Goal: Information Seeking & Learning: Learn about a topic

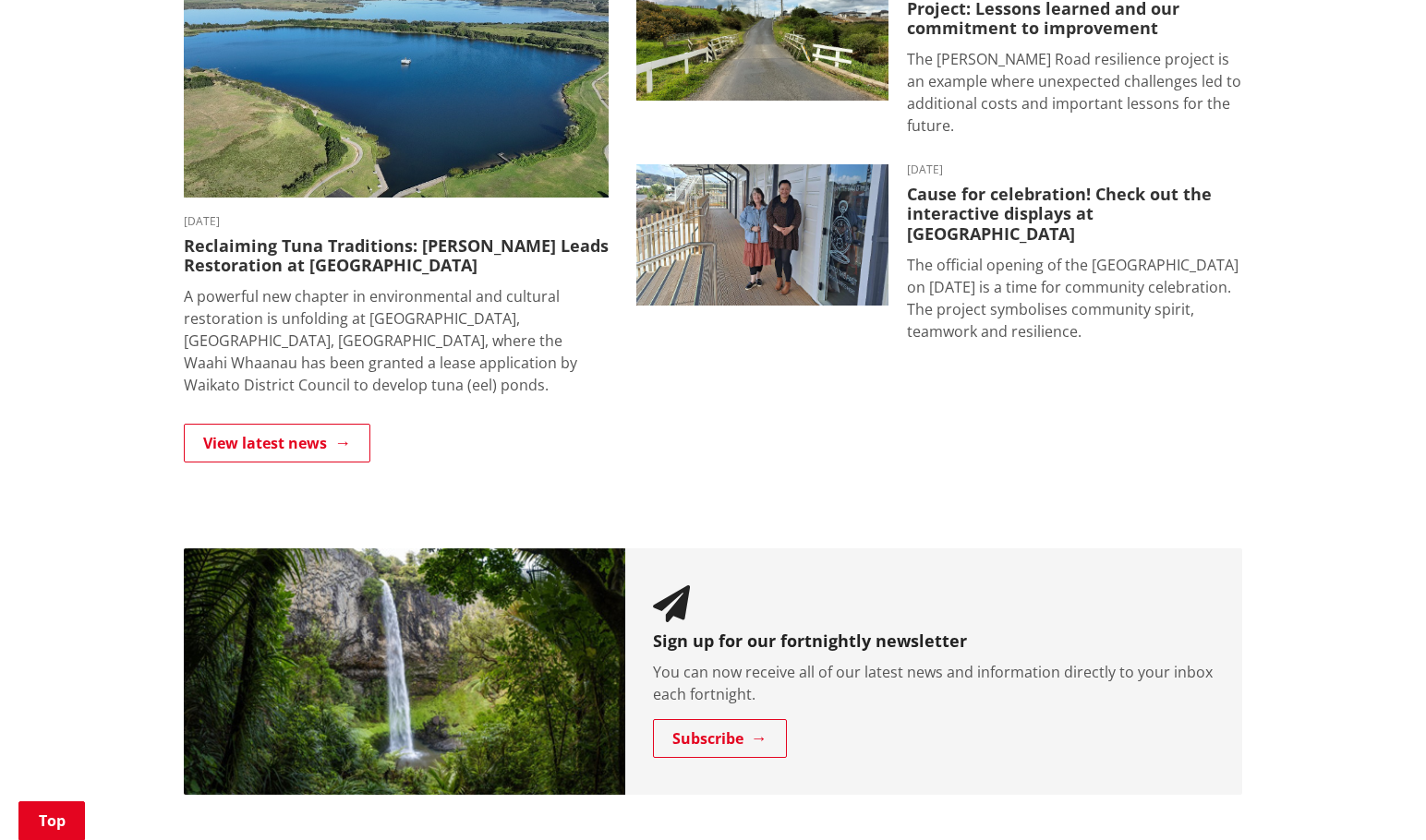
scroll to position [1108, 0]
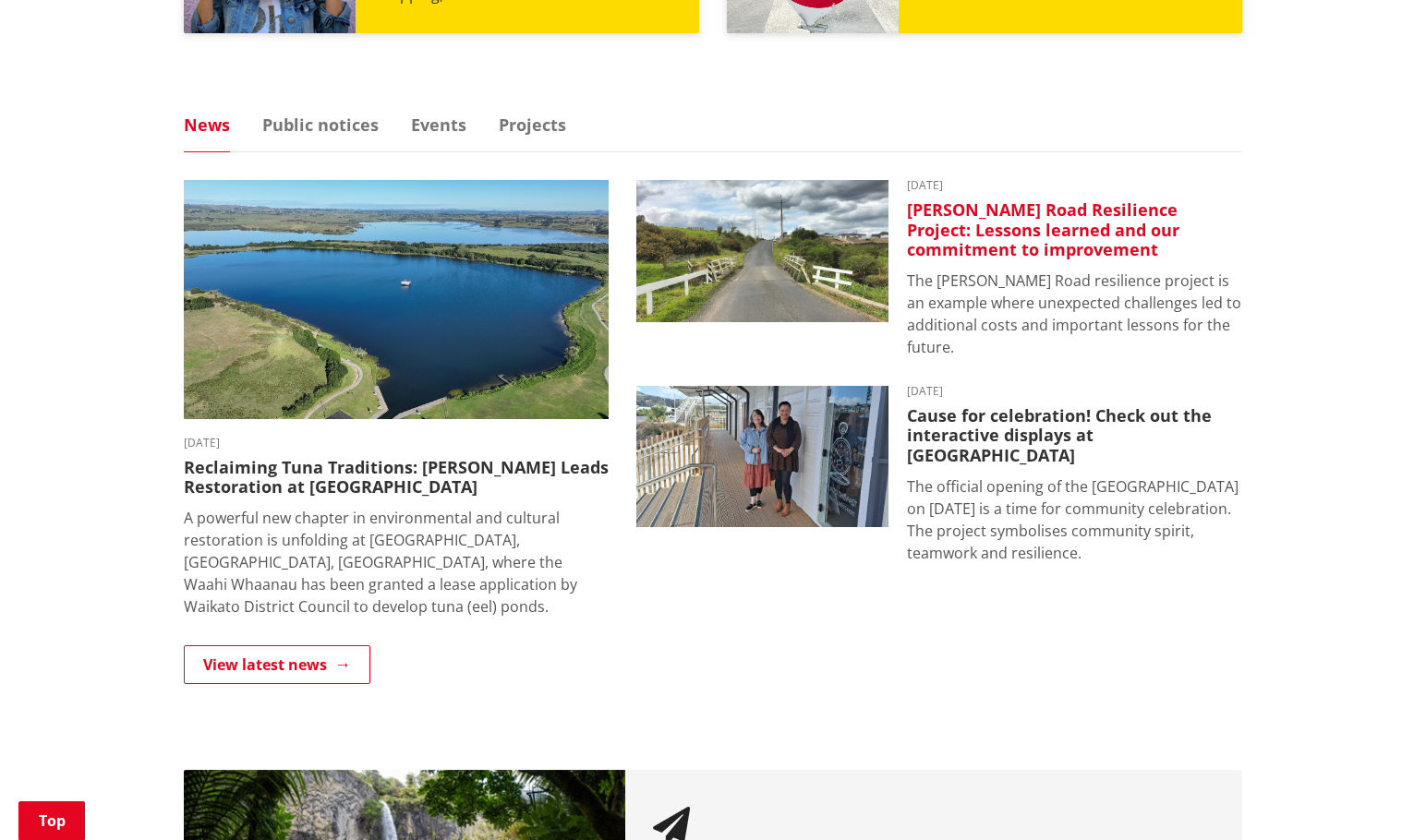
click at [783, 258] on img at bounding box center [762, 250] width 252 height 142
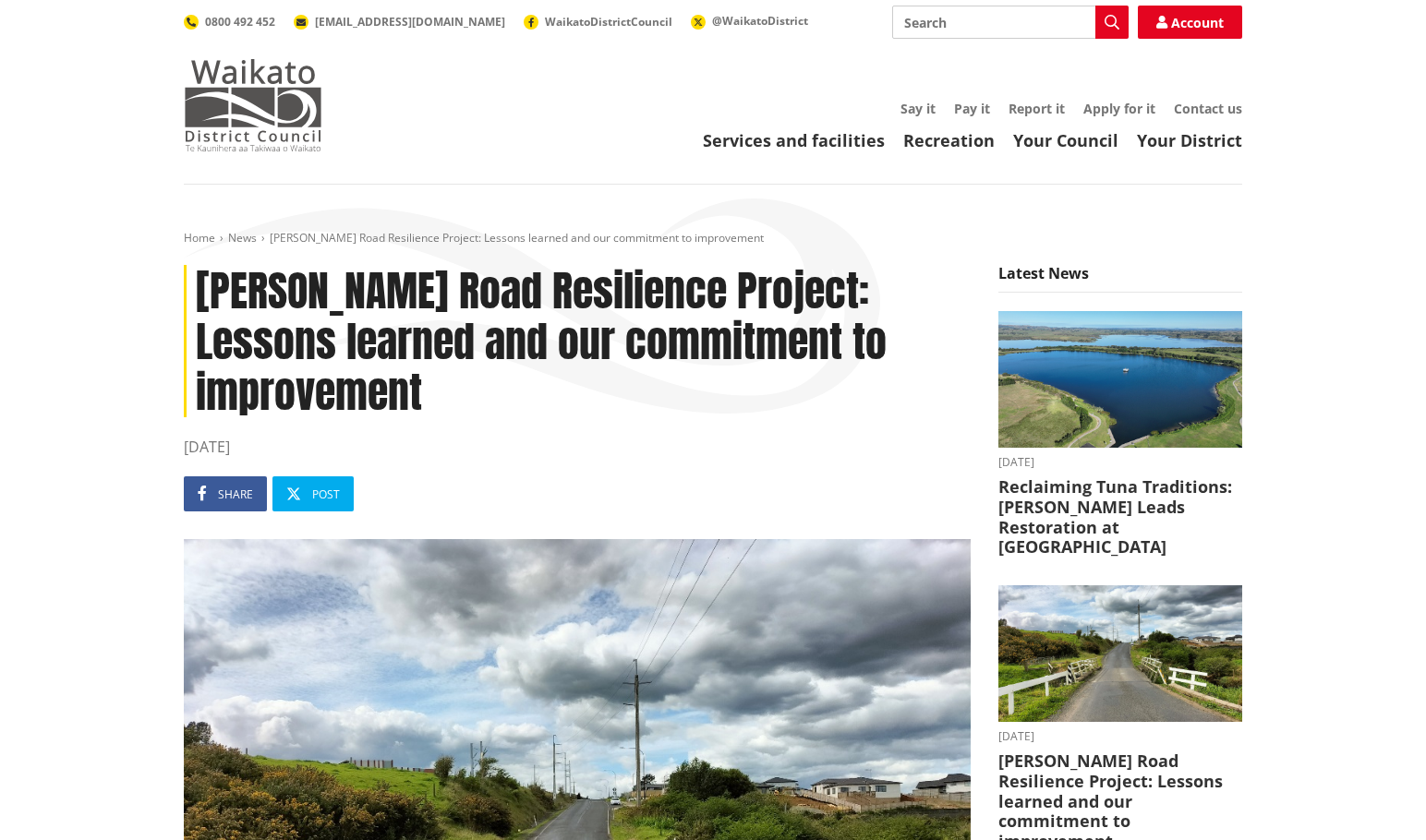
click at [290, 123] on img at bounding box center [252, 105] width 138 height 93
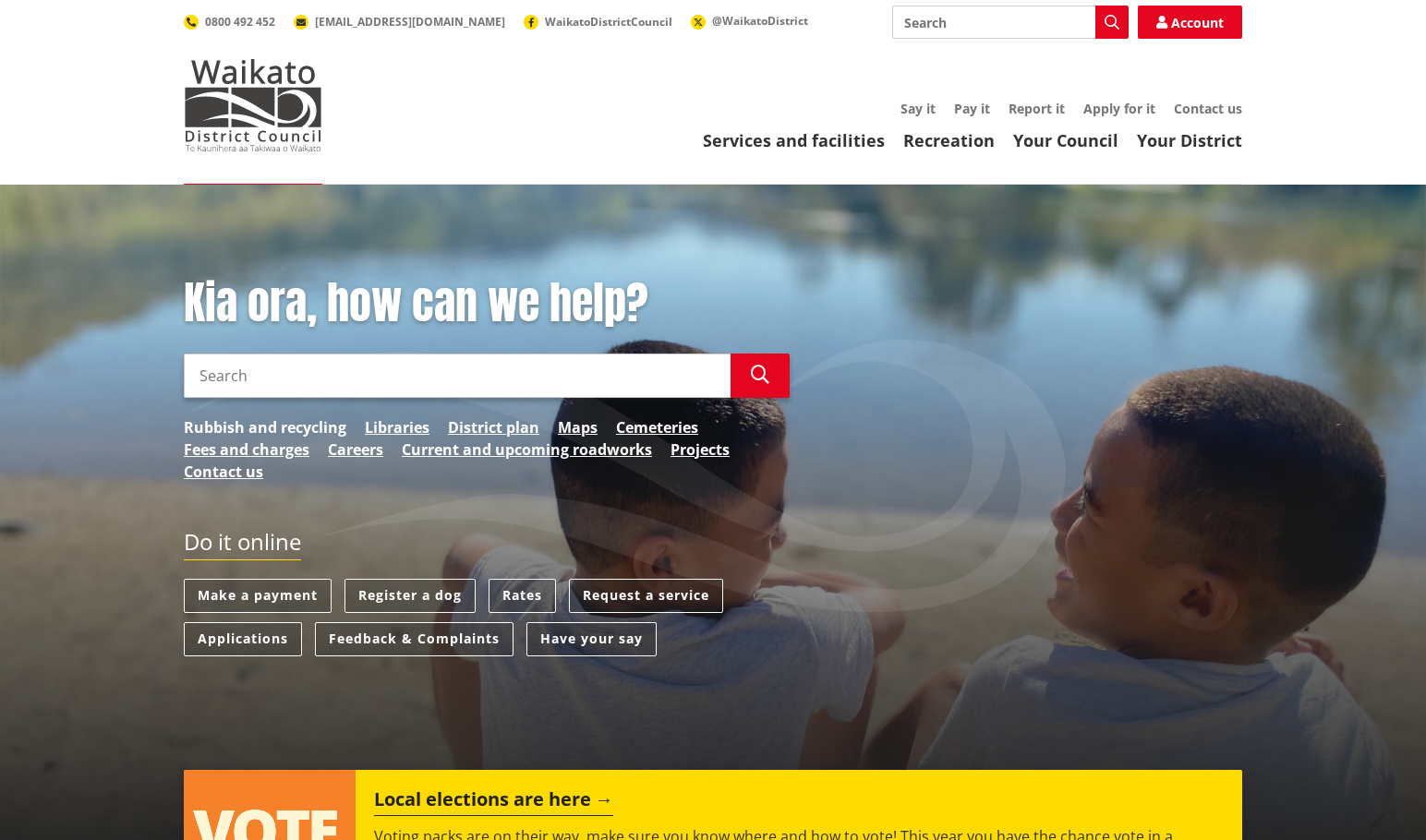
click at [324, 430] on link "Rubbish and recycling" at bounding box center [265, 427] width 162 height 22
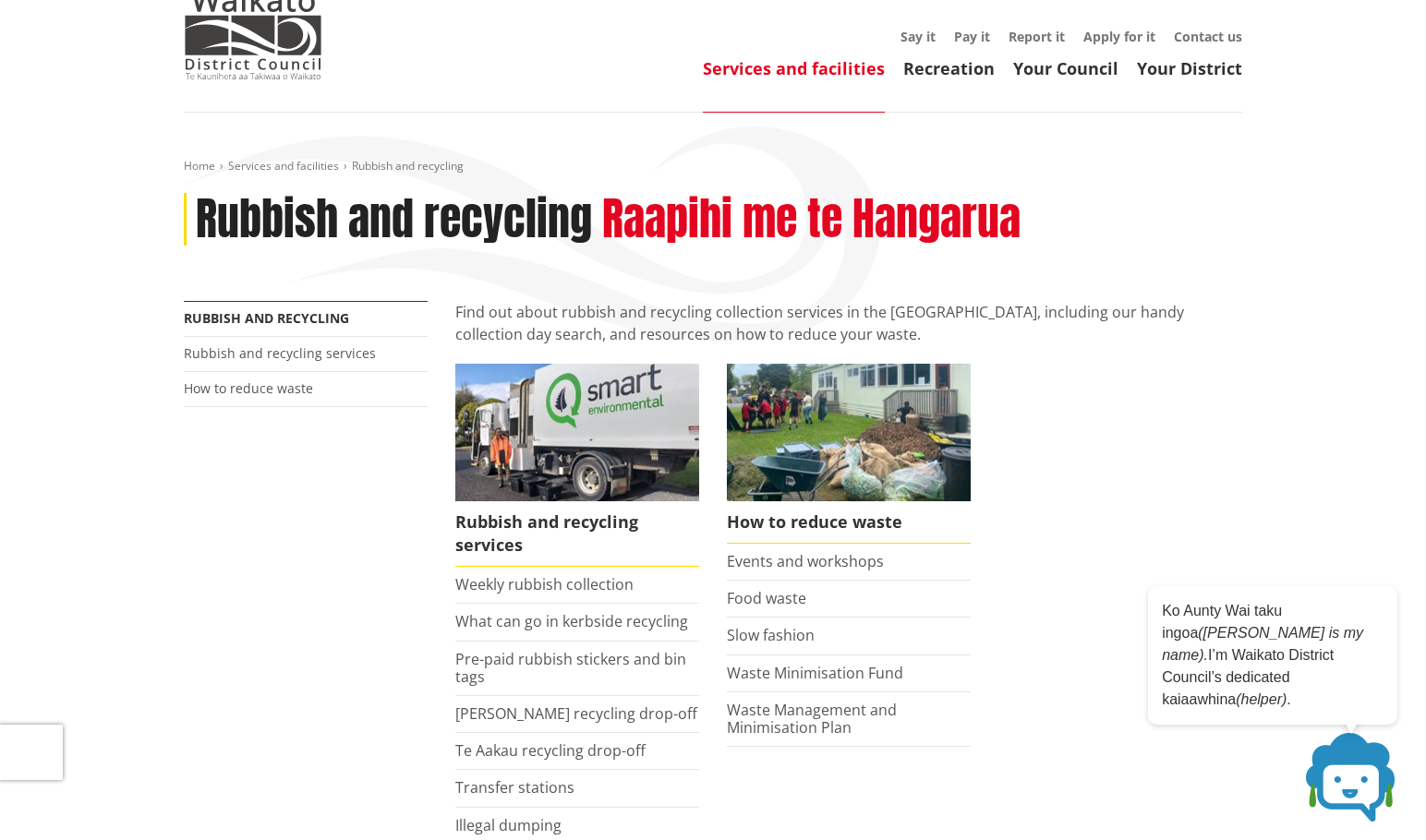
scroll to position [93, 0]
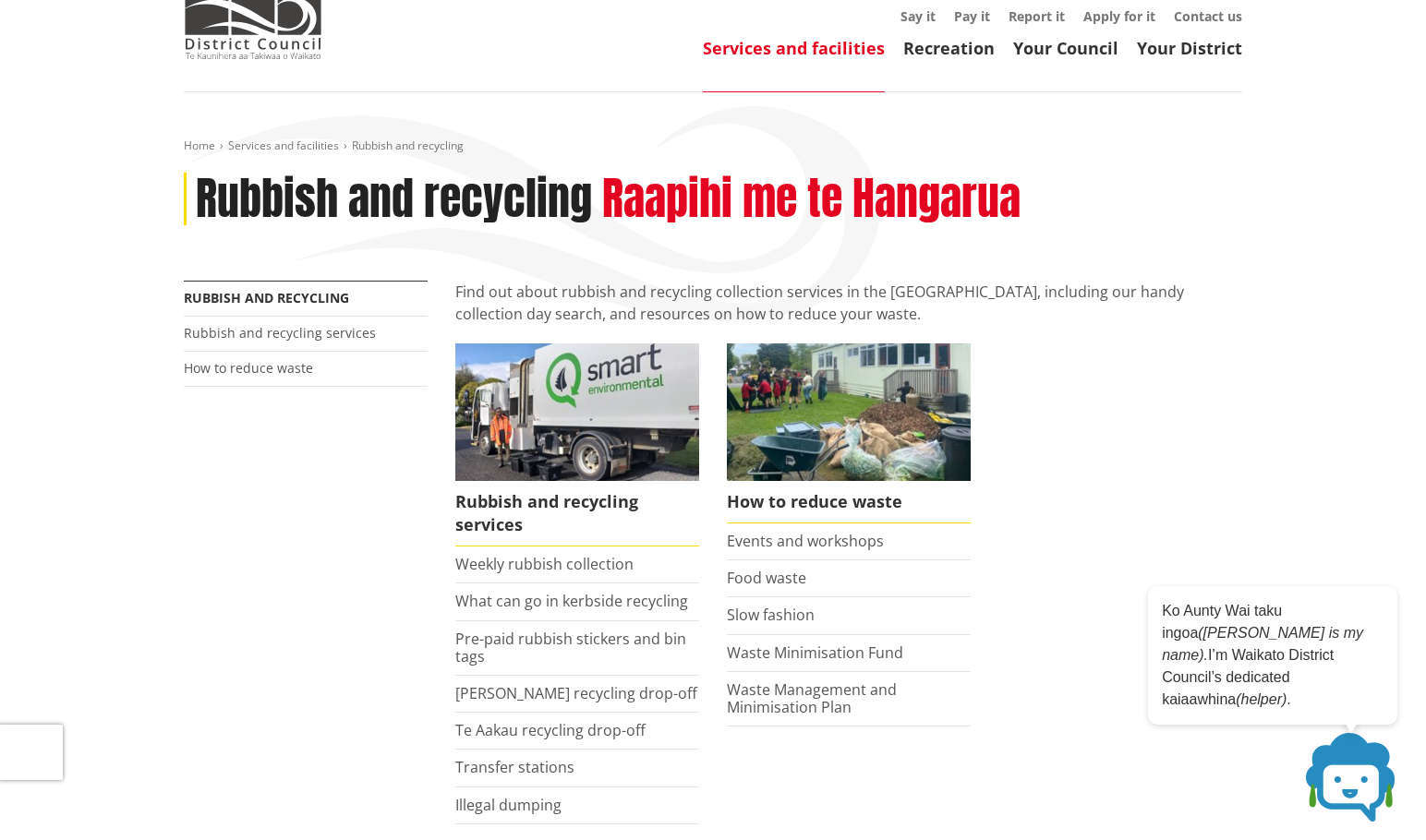
click at [634, 565] on li "Weekly rubbish collection" at bounding box center [577, 565] width 244 height 37
click at [566, 565] on link "Weekly rubbish collection" at bounding box center [544, 564] width 178 height 20
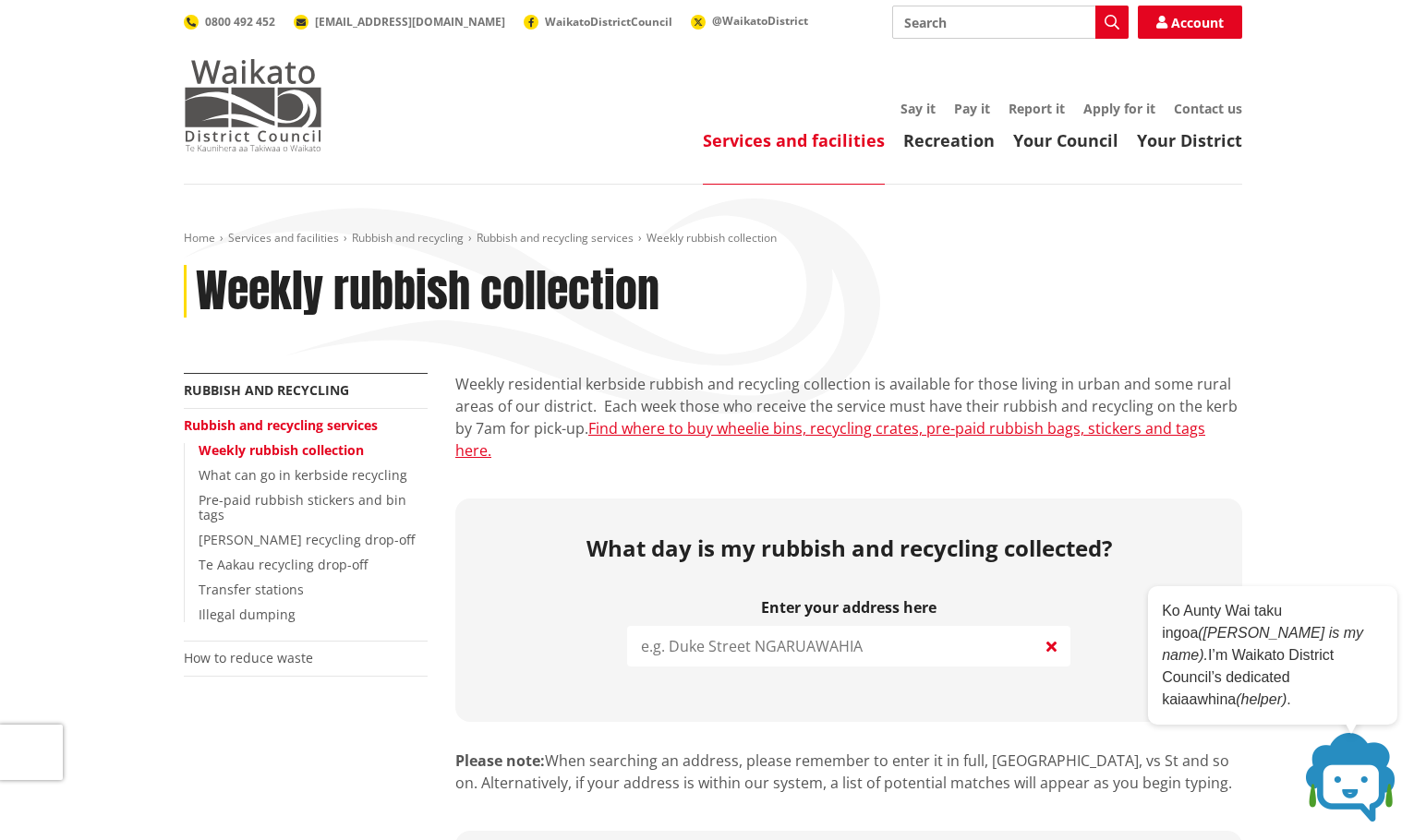
click at [297, 96] on img at bounding box center [252, 105] width 138 height 93
